Goal: Navigation & Orientation: Find specific page/section

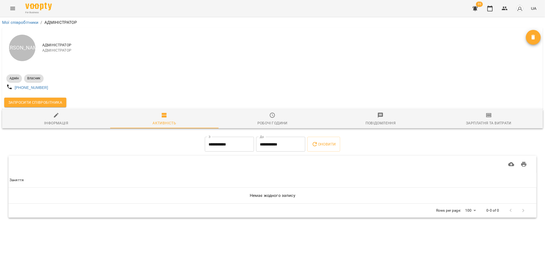
click at [12, 7] on icon "Menu" at bounding box center [12, 8] width 5 height 3
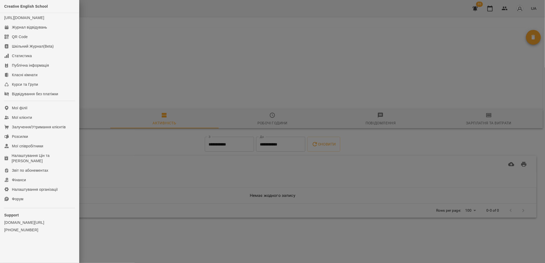
click at [127, 56] on div at bounding box center [272, 131] width 545 height 263
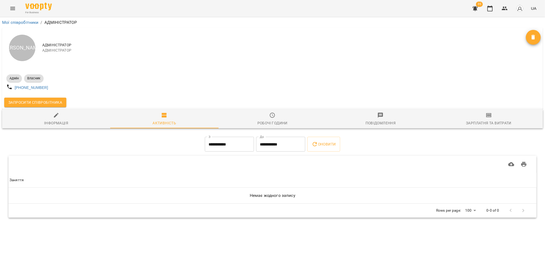
click at [12, 4] on button "Menu" at bounding box center [12, 8] width 13 height 13
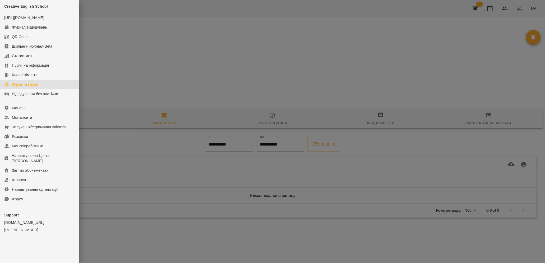
click at [36, 87] on div "Курси та Групи" at bounding box center [25, 84] width 26 height 5
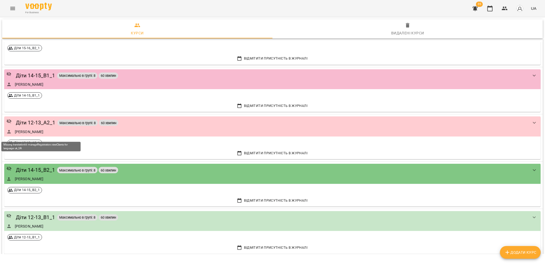
scroll to position [94, 0]
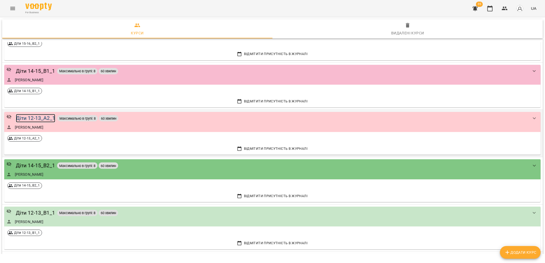
click at [34, 118] on div "Діти 12-13_А2_1" at bounding box center [35, 118] width 39 height 8
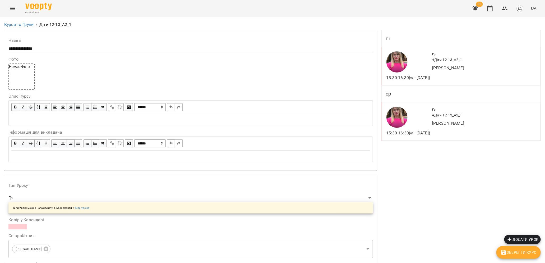
scroll to position [429, 0]
